Goal: Information Seeking & Learning: Check status

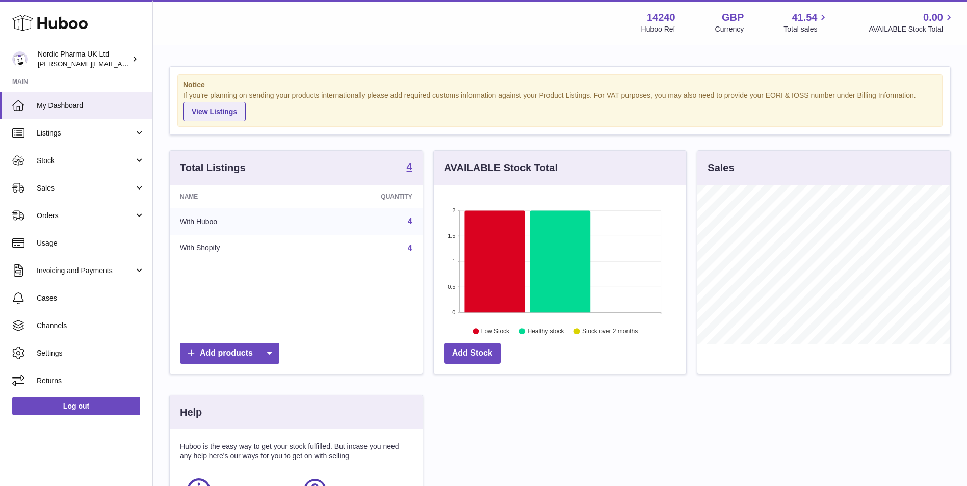
scroll to position [159, 252]
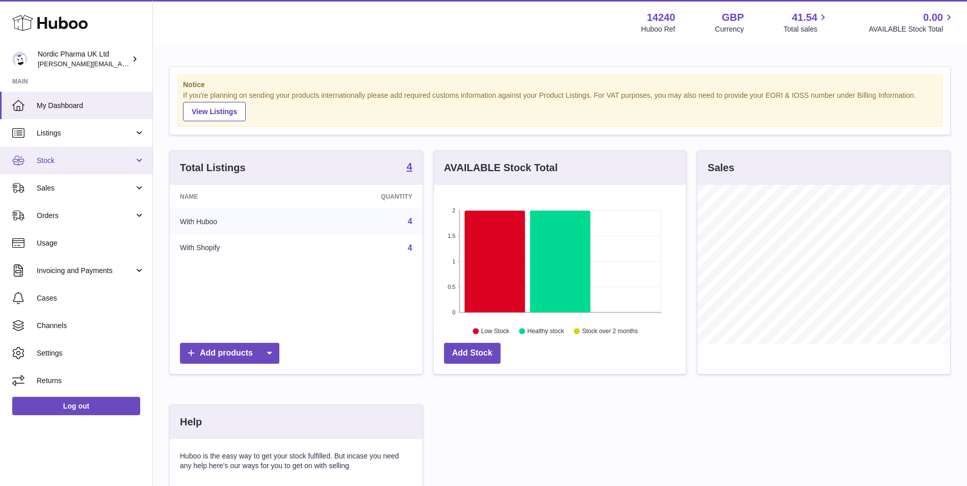
click at [75, 162] on span "Stock" at bounding box center [85, 161] width 97 height 10
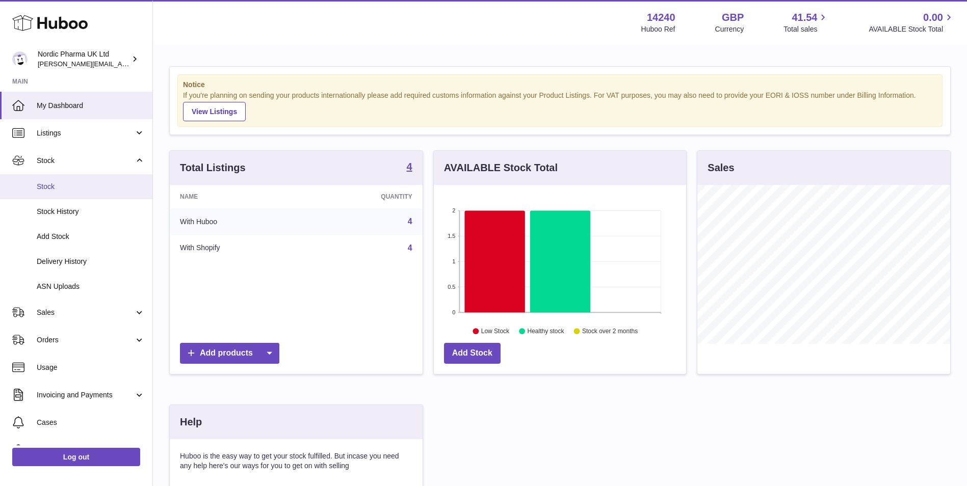
click at [59, 189] on span "Stock" at bounding box center [91, 187] width 108 height 10
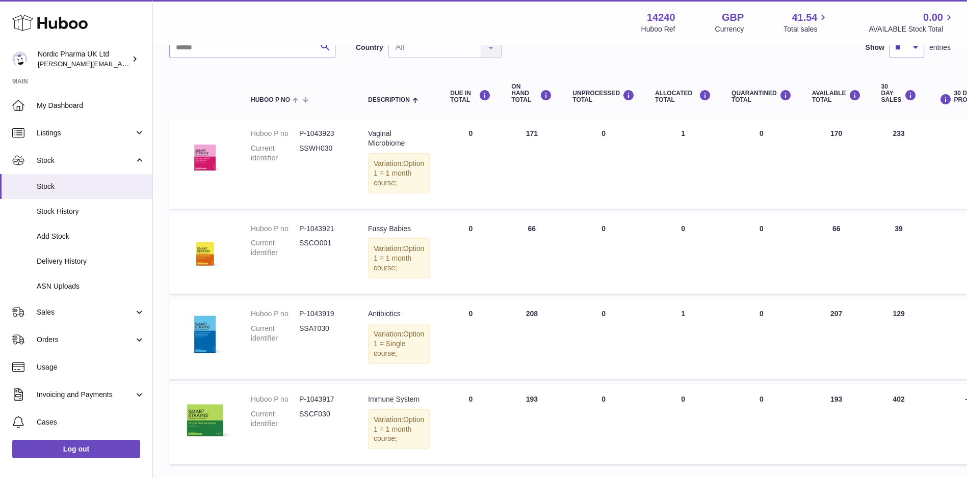
scroll to position [102, 0]
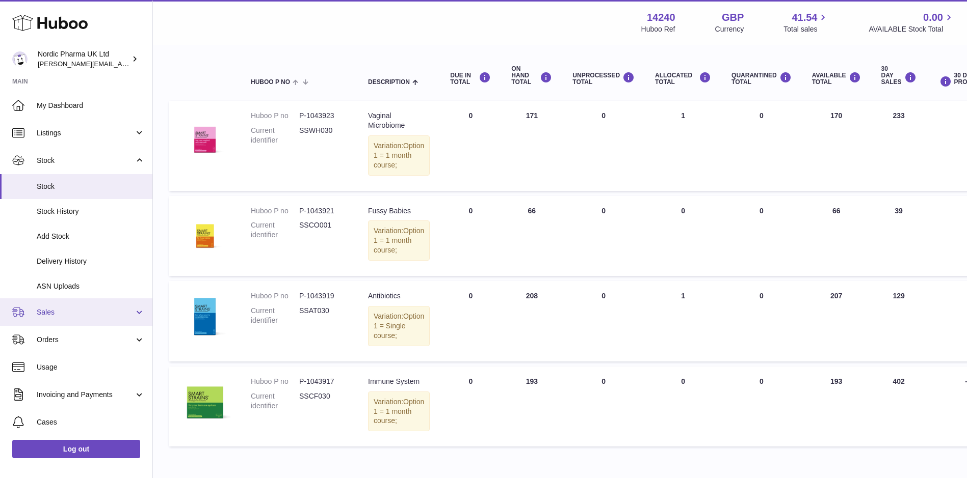
click at [67, 314] on span "Sales" at bounding box center [85, 313] width 97 height 10
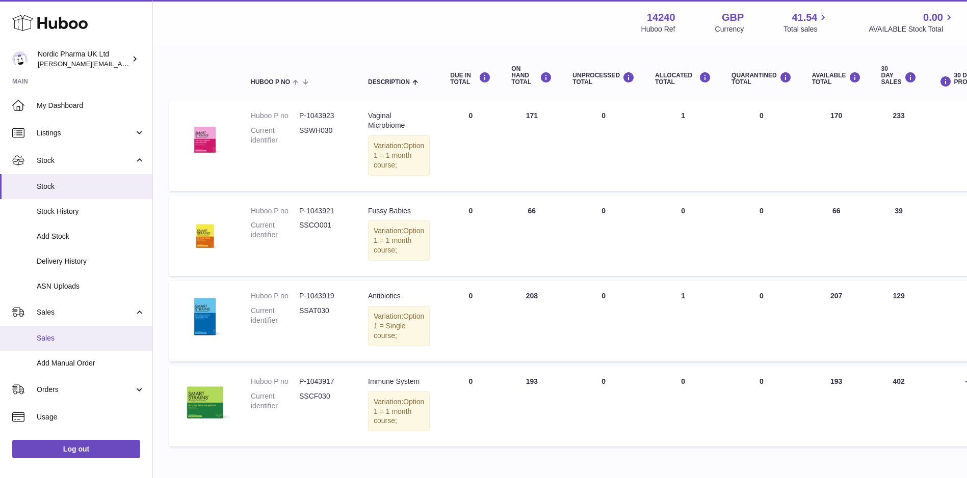
click at [64, 339] on span "Sales" at bounding box center [91, 339] width 108 height 10
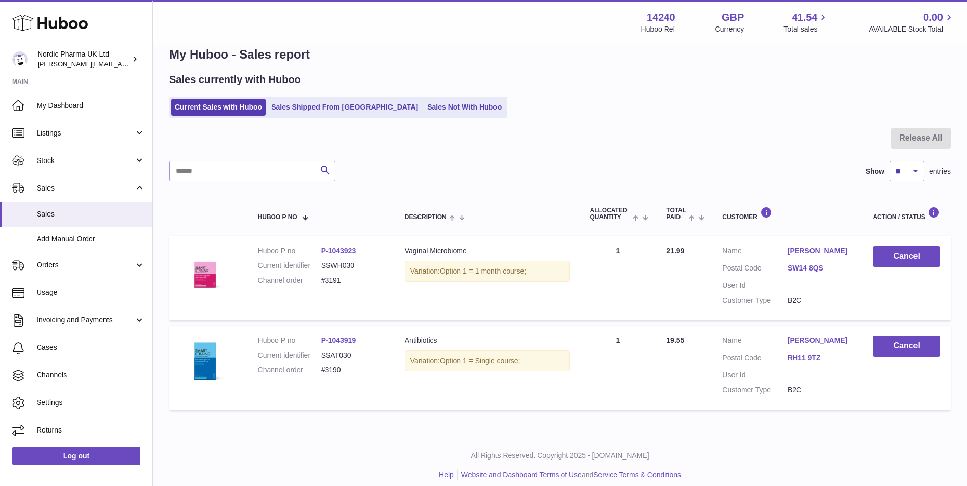
scroll to position [39, 0]
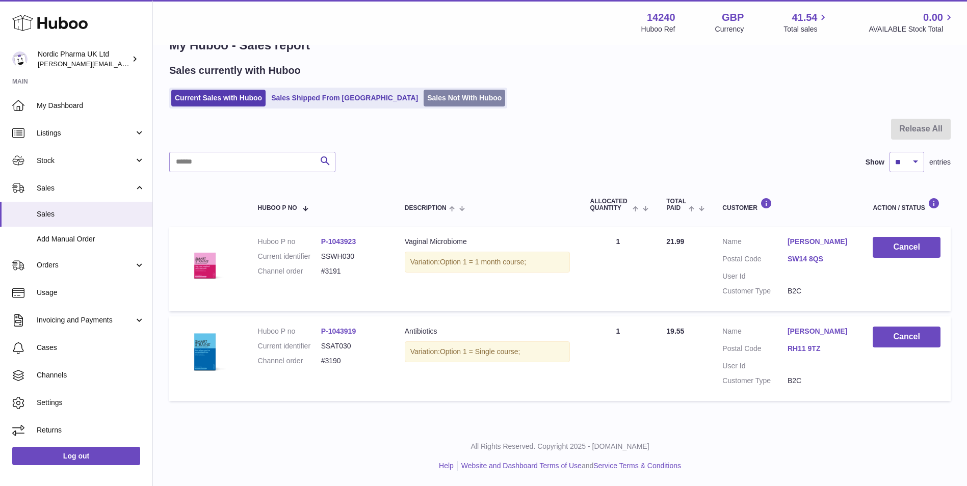
click at [423, 90] on link "Sales Not With Huboo" at bounding box center [464, 98] width 82 height 17
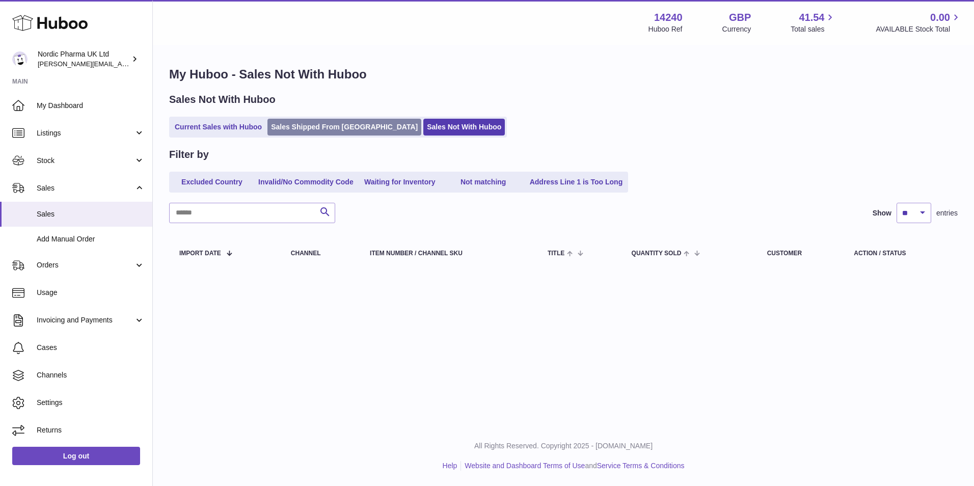
click at [298, 126] on link "Sales Shipped From [GEOGRAPHIC_DATA]" at bounding box center [345, 127] width 154 height 17
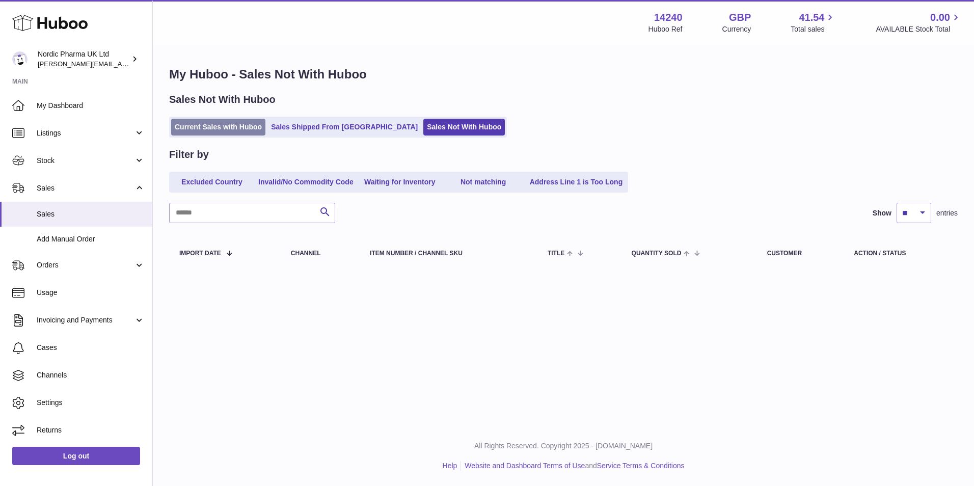
click at [226, 121] on link "Current Sales with Huboo" at bounding box center [218, 127] width 94 height 17
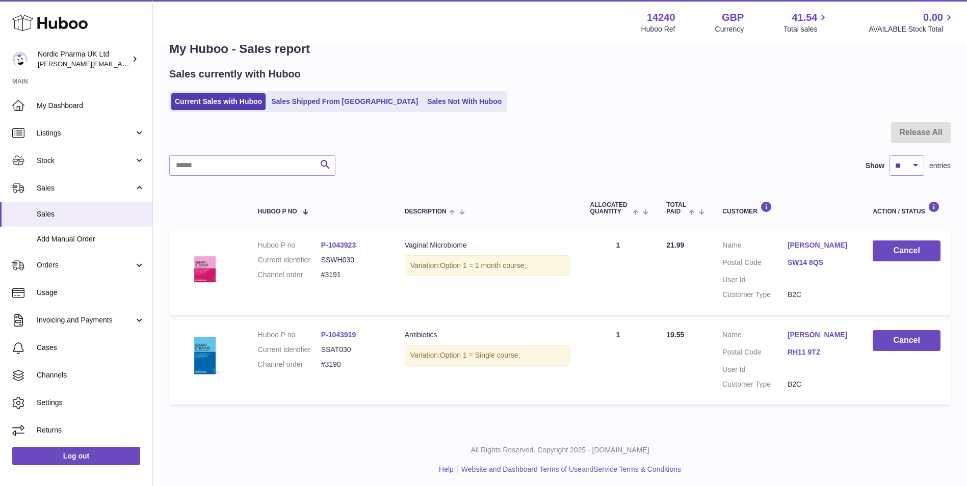
scroll to position [39, 0]
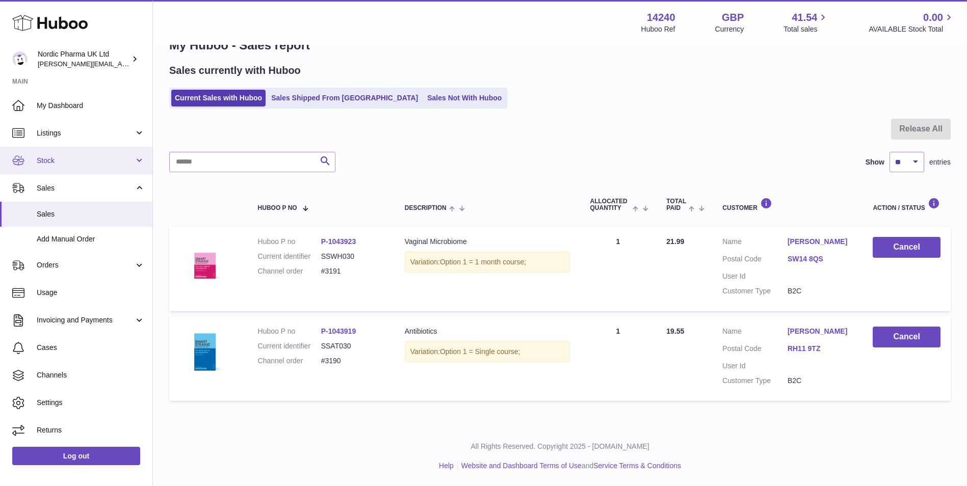
click at [67, 159] on span "Stock" at bounding box center [85, 161] width 97 height 10
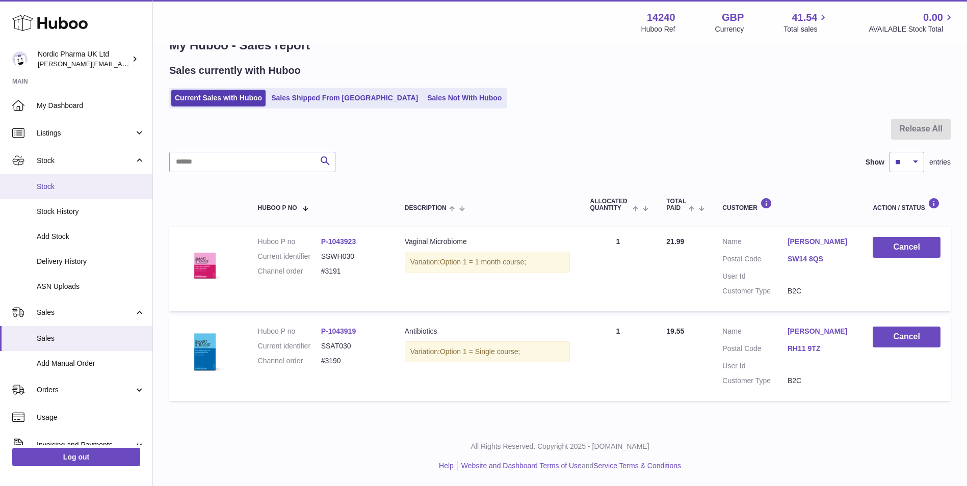
click at [57, 185] on span "Stock" at bounding box center [91, 187] width 108 height 10
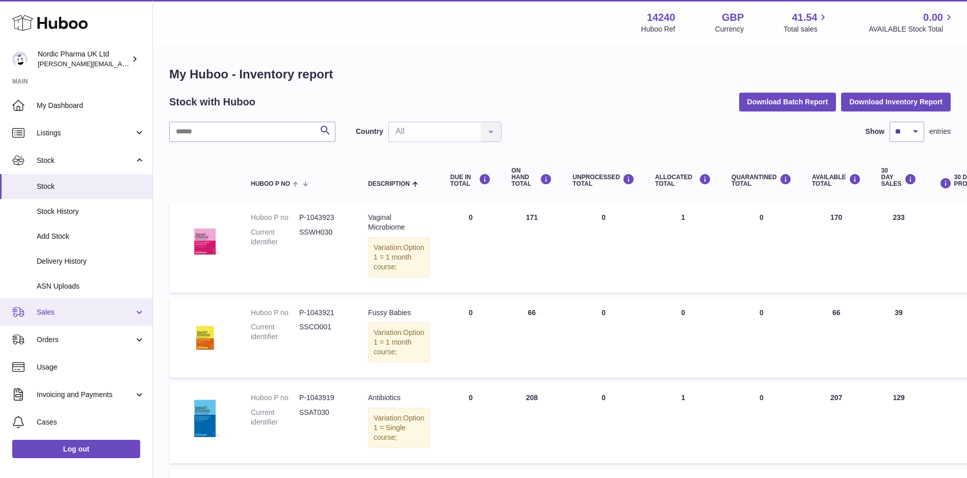
click at [61, 314] on span "Sales" at bounding box center [85, 313] width 97 height 10
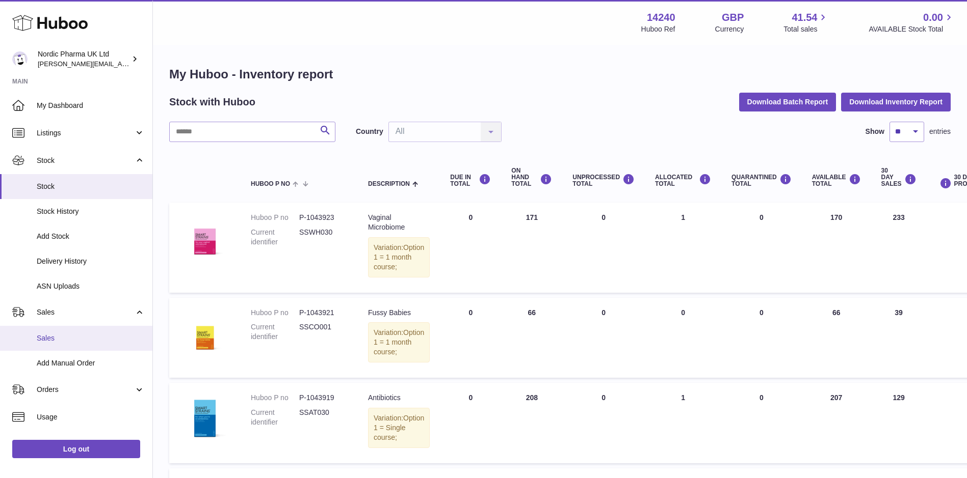
click at [54, 333] on link "Sales" at bounding box center [76, 338] width 152 height 25
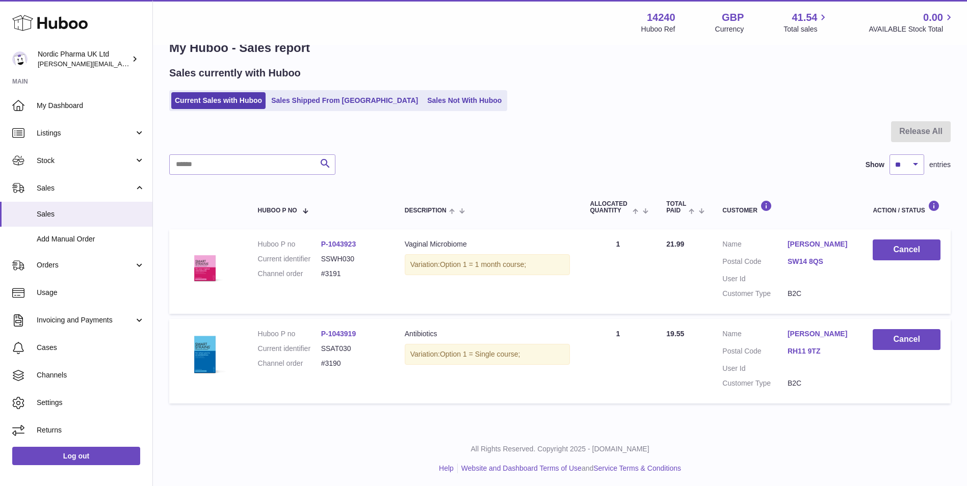
scroll to position [39, 0]
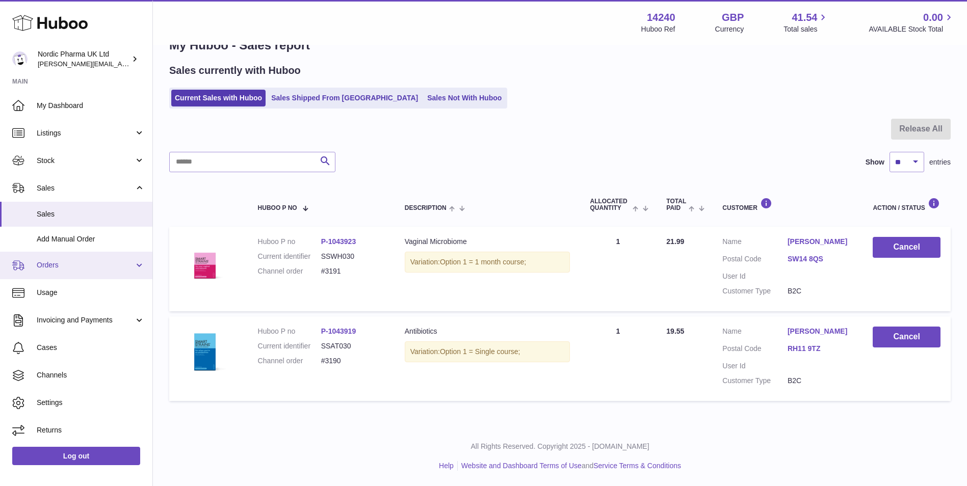
click at [115, 261] on span "Orders" at bounding box center [85, 265] width 97 height 10
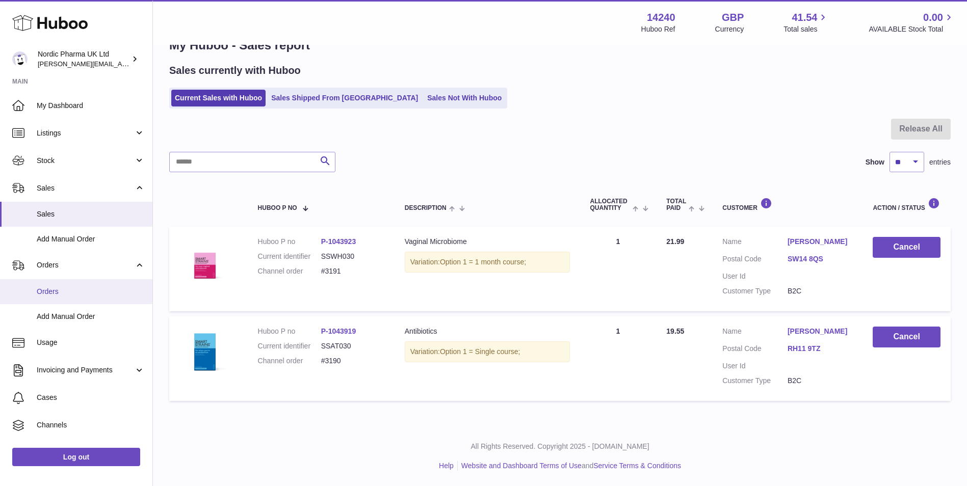
click at [56, 291] on span "Orders" at bounding box center [91, 292] width 108 height 10
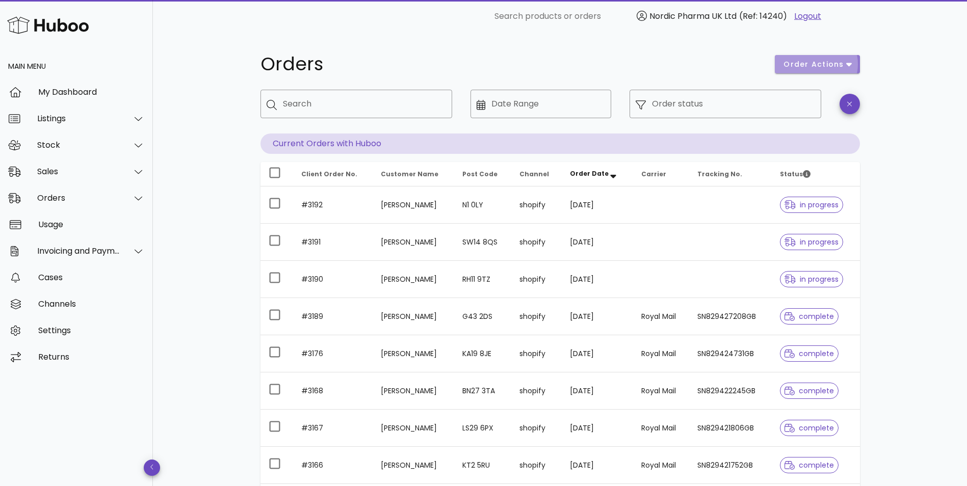
click at [850, 65] on icon "button" at bounding box center [849, 64] width 6 height 9
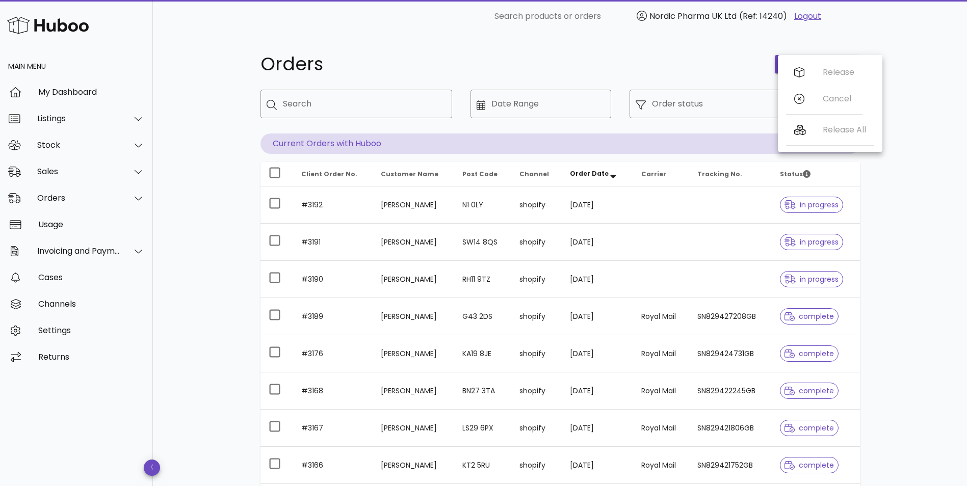
click at [900, 56] on div "Orders order actions ​ Search ​ Date Range ​ Order status Current Orders with H…" at bounding box center [560, 352] width 814 height 638
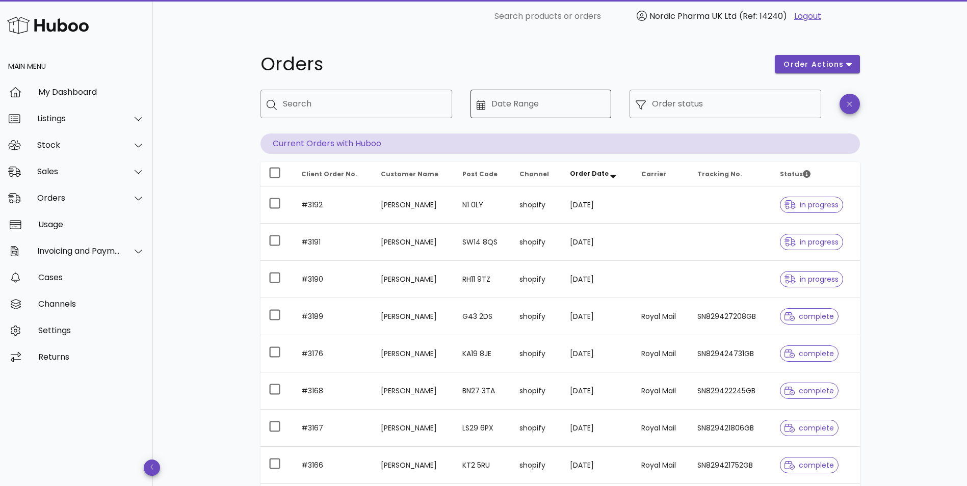
click at [481, 109] on icon at bounding box center [480, 105] width 9 height 10
click at [530, 104] on input "Date Range" at bounding box center [548, 104] width 114 height 16
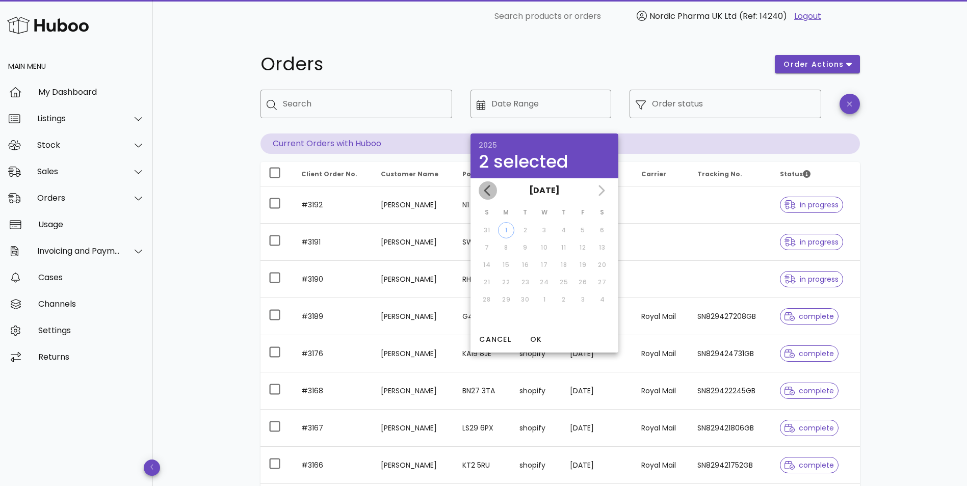
click at [486, 186] on icon "Previous month" at bounding box center [488, 190] width 12 height 12
click at [583, 228] on div "1" at bounding box center [582, 230] width 16 height 9
click at [485, 316] on div "31" at bounding box center [486, 316] width 16 height 9
type input "**********"
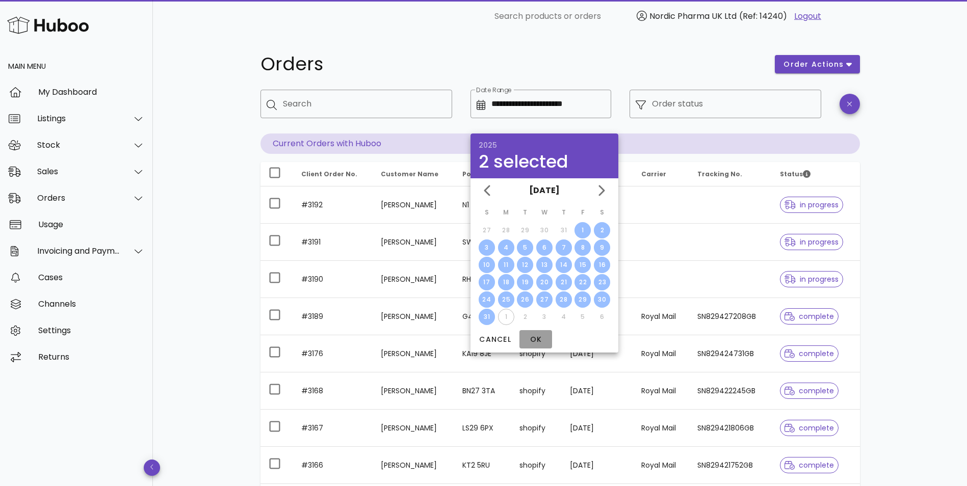
click at [538, 340] on span "OK" at bounding box center [535, 339] width 24 height 11
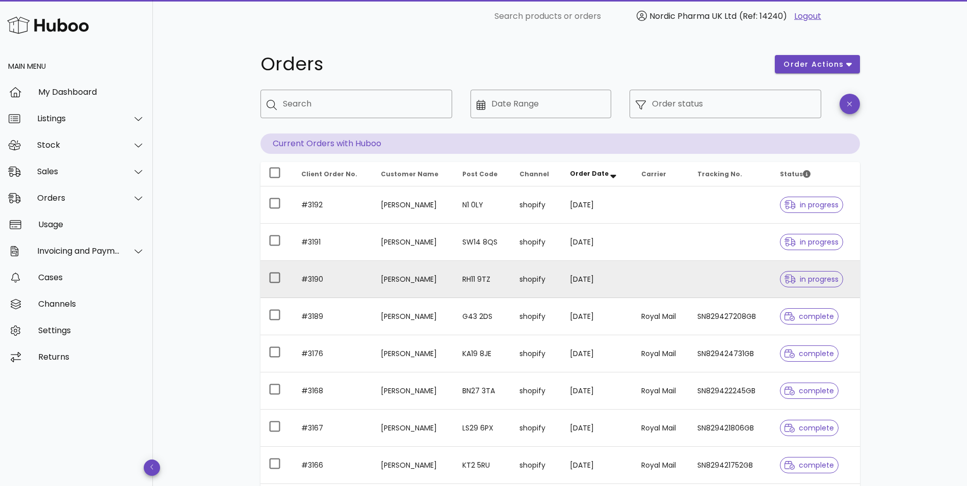
type input "**********"
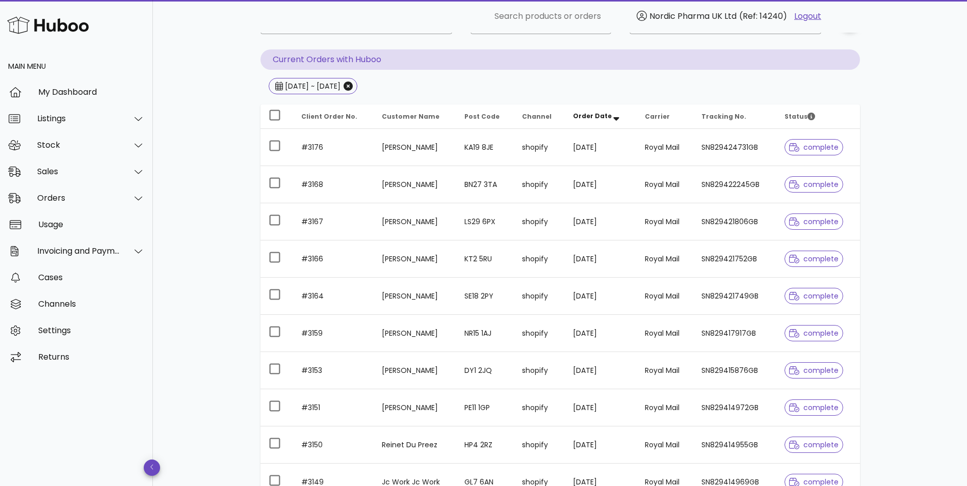
scroll to position [102, 0]
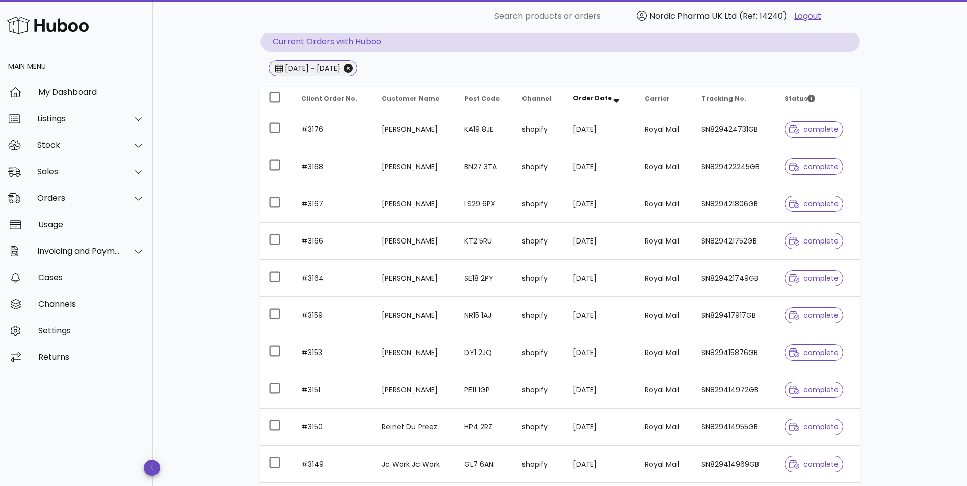
click at [340, 68] on div "2025-08-01 ~ 2025-08-31" at bounding box center [312, 68] width 58 height 10
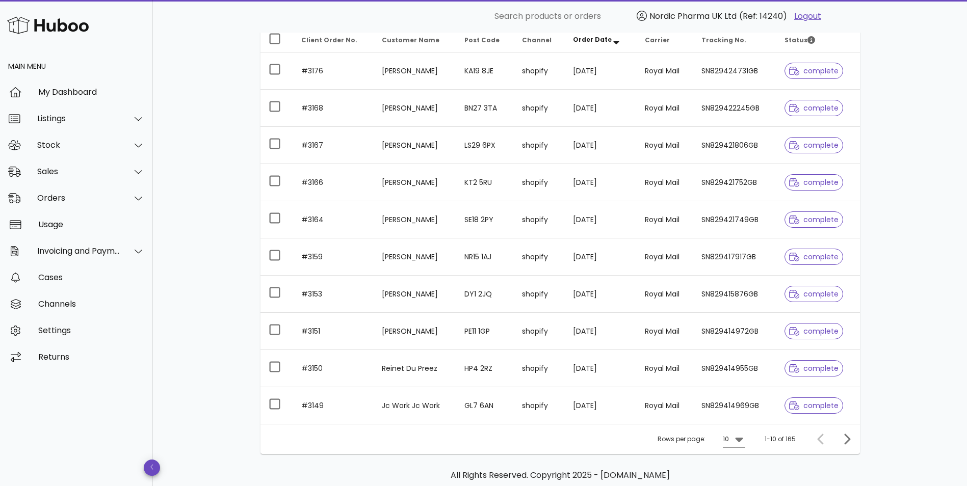
scroll to position [204, 0]
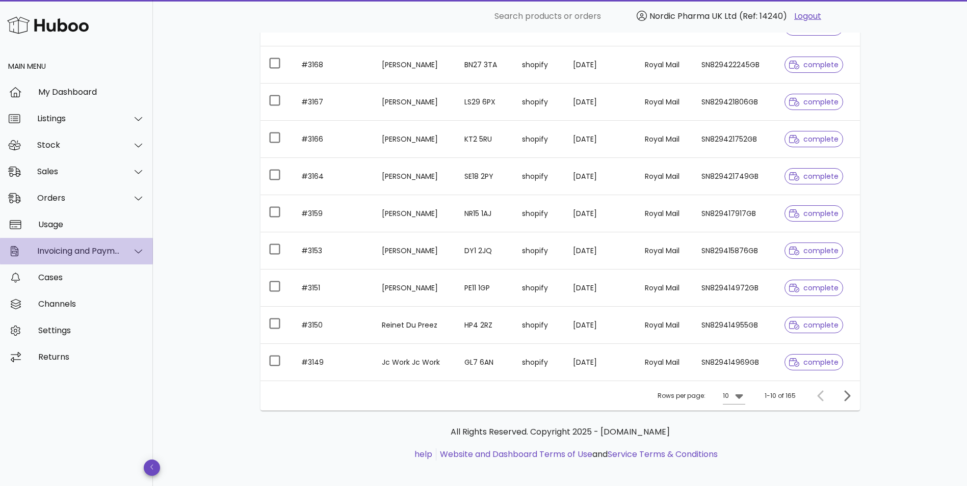
click at [136, 250] on icon at bounding box center [139, 251] width 8 height 9
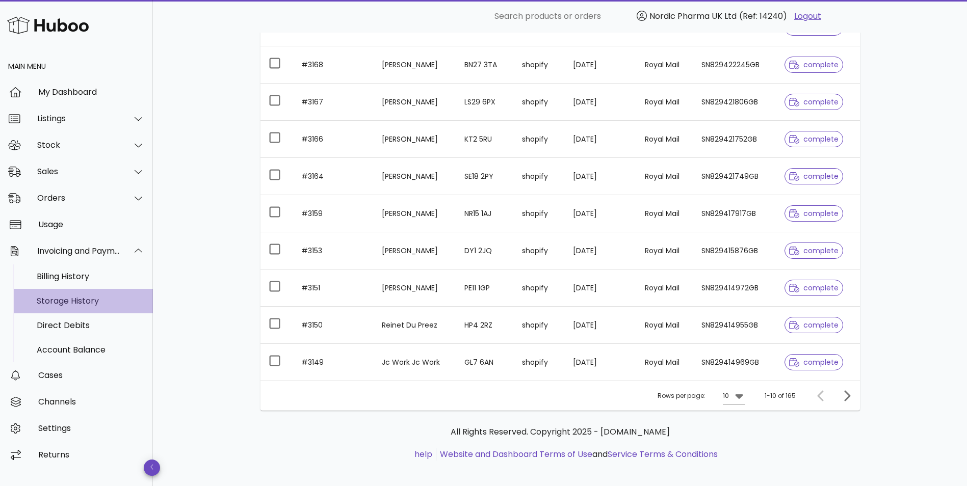
click at [91, 296] on div "Storage History" at bounding box center [91, 301] width 108 height 22
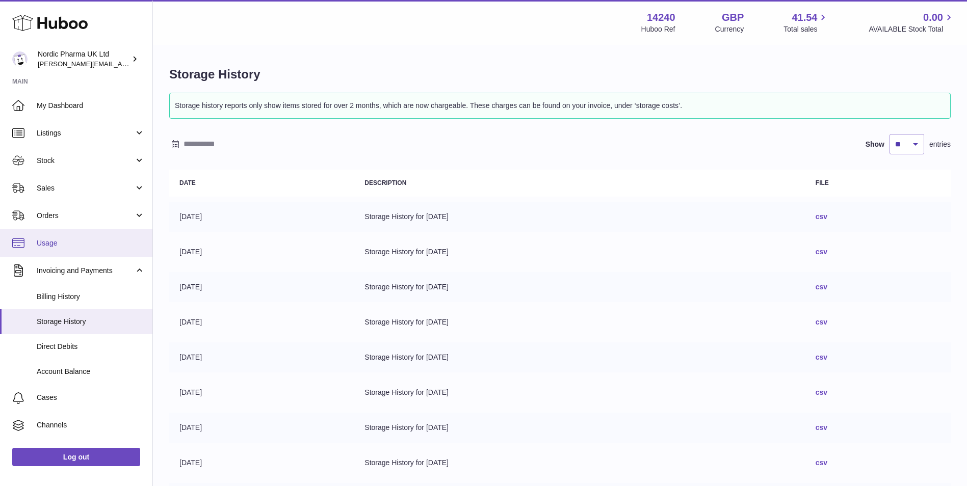
click at [58, 244] on span "Usage" at bounding box center [91, 243] width 108 height 10
click at [76, 251] on link "Usage" at bounding box center [76, 243] width 152 height 28
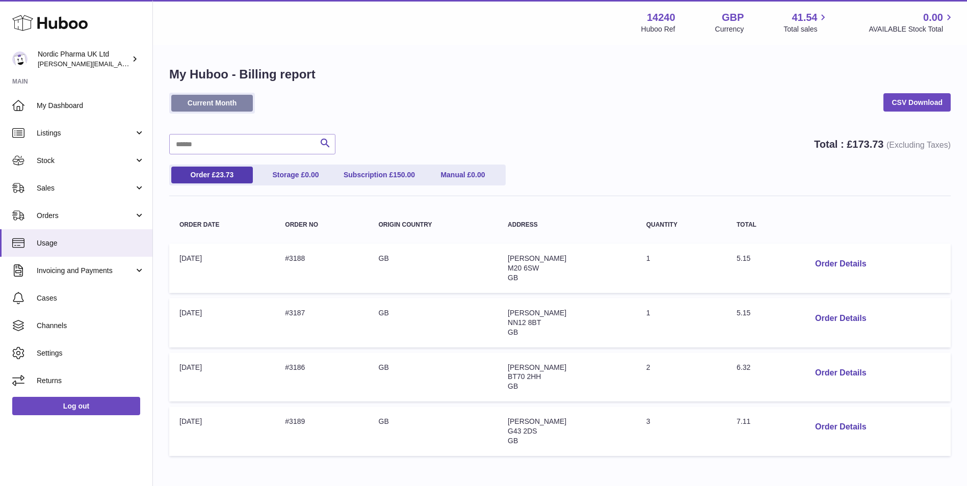
click at [242, 106] on link "Current Month" at bounding box center [212, 103] width 82 height 17
drag, startPoint x: 208, startPoint y: 107, endPoint x: 197, endPoint y: 106, distance: 11.2
click at [197, 106] on link "Current Month" at bounding box center [212, 103] width 82 height 17
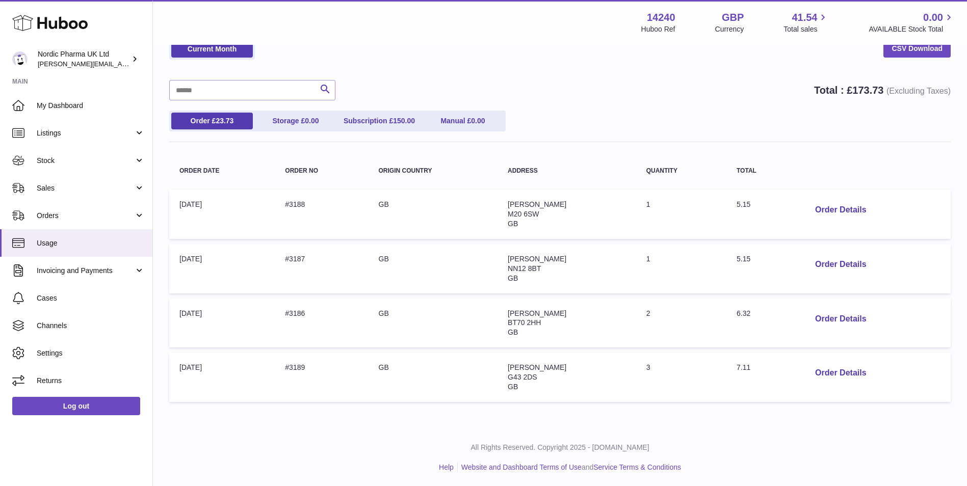
scroll to position [56, 0]
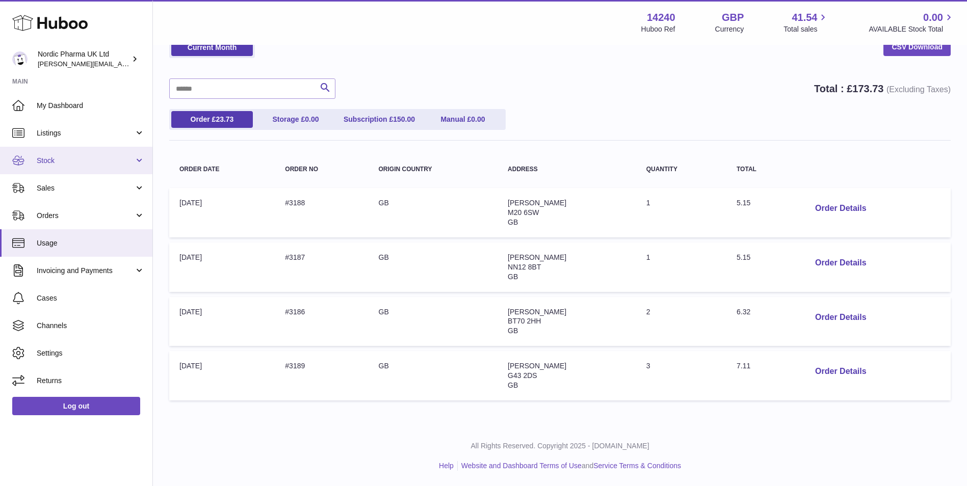
click at [53, 163] on span "Stock" at bounding box center [85, 161] width 97 height 10
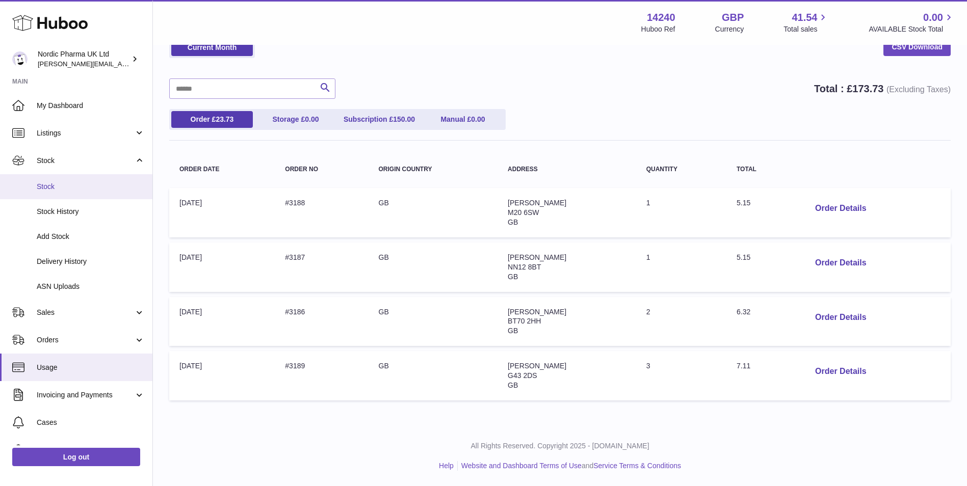
click at [50, 186] on span "Stock" at bounding box center [91, 187] width 108 height 10
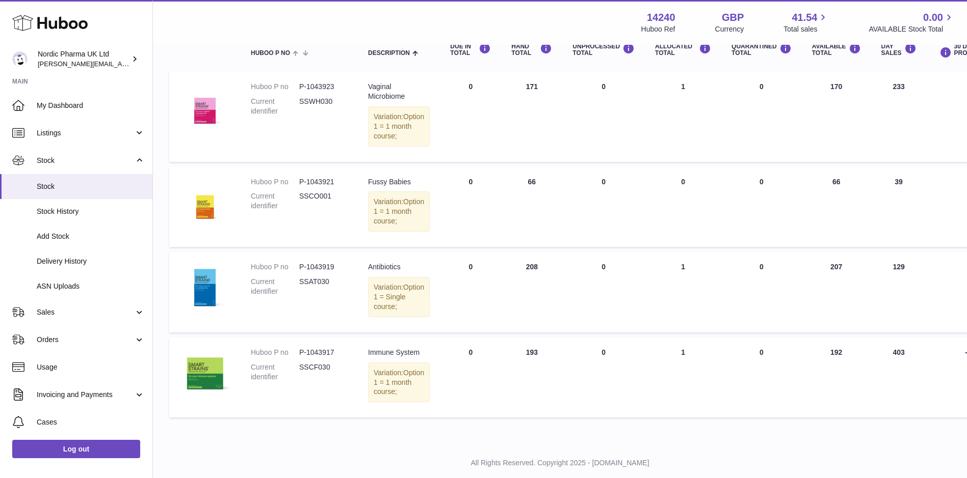
scroll to position [102, 0]
